Goal: Transaction & Acquisition: Purchase product/service

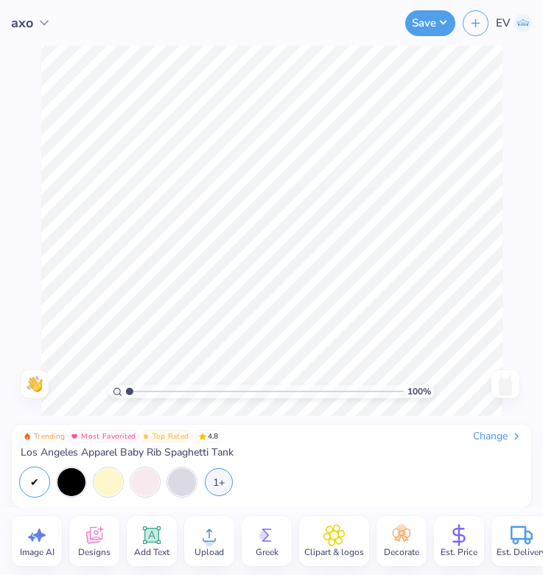
click at [487, 433] on div "Change" at bounding box center [497, 435] width 49 height 13
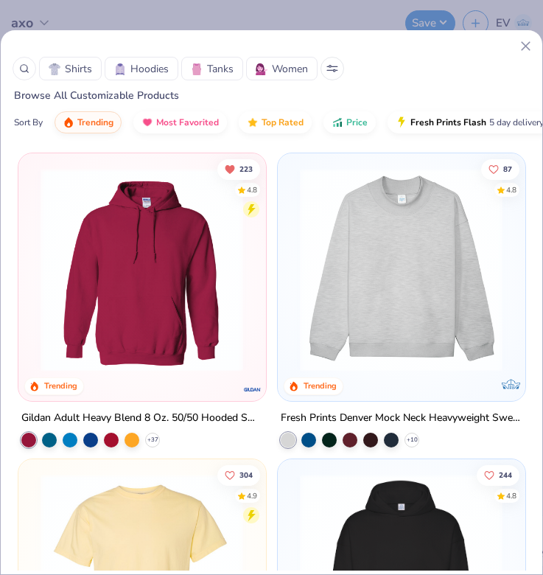
click at [229, 66] on span "Tanks" at bounding box center [220, 68] width 27 height 15
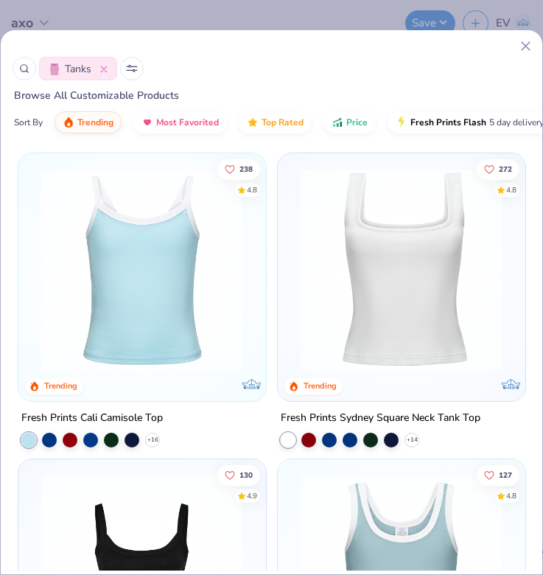
click at [133, 65] on icon at bounding box center [132, 68] width 12 height 7
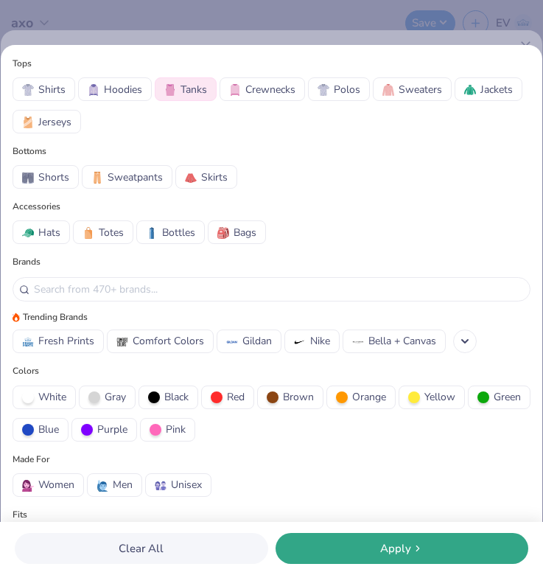
click at [494, 404] on span "Green" at bounding box center [507, 396] width 27 height 15
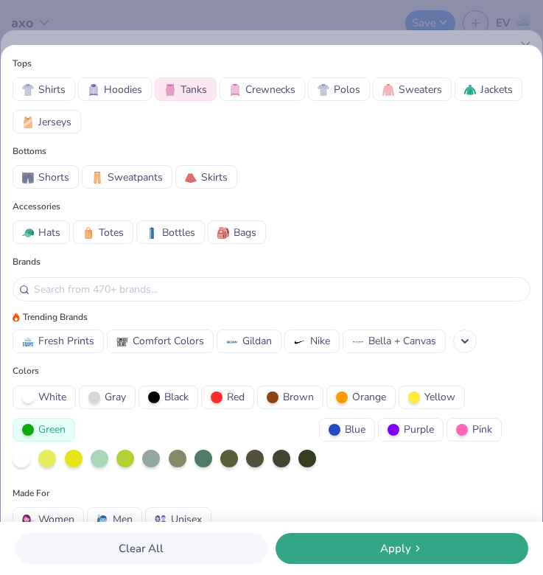
click at [382, 537] on button "Apply" at bounding box center [401, 548] width 253 height 31
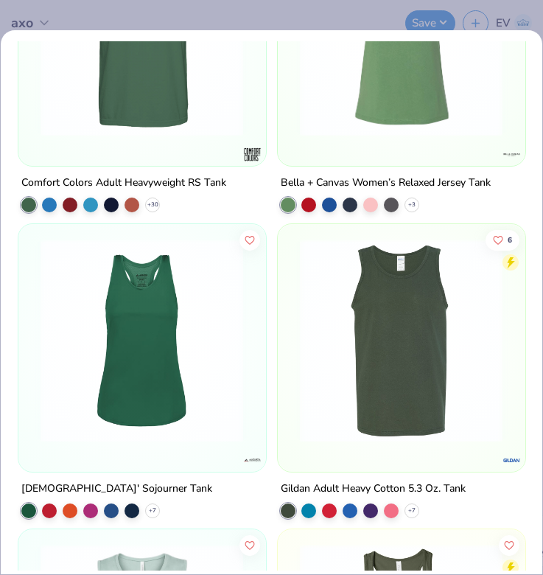
scroll to position [493, 0]
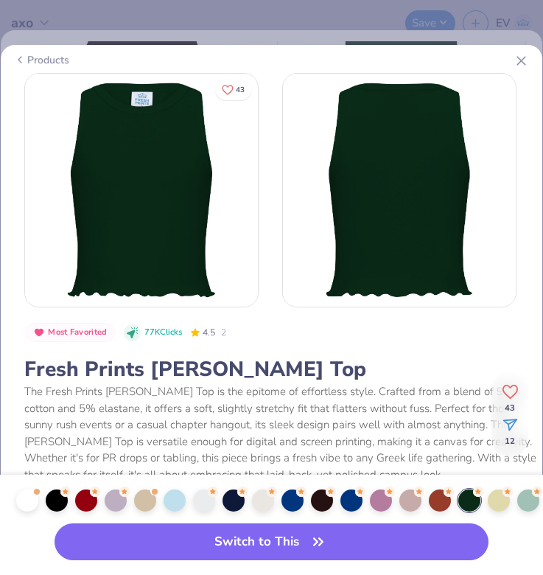
click at [516, 61] on icon at bounding box center [520, 60] width 15 height 15
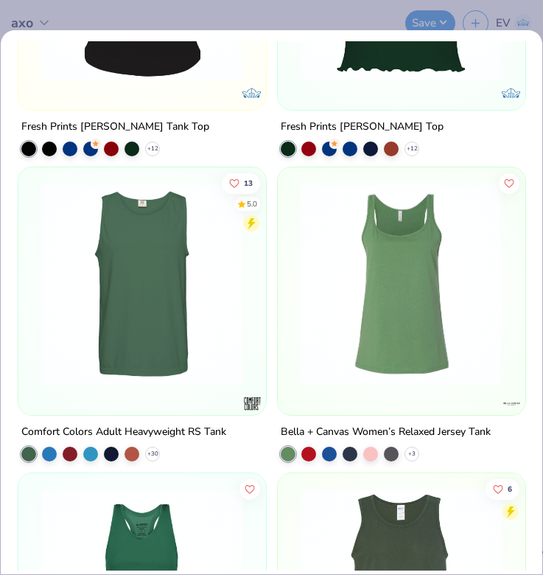
click at [491, 24] on div "Tanks Green Browse All Customizable Products Sort By Trending Most Favorited To…" at bounding box center [271, 287] width 543 height 575
